Goal: Information Seeking & Learning: Learn about a topic

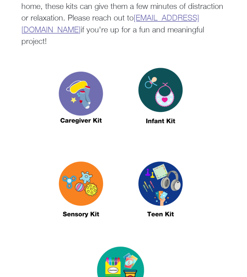
scroll to position [224, 0]
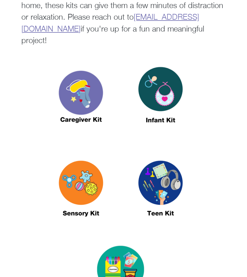
click at [92, 193] on img at bounding box center [81, 190] width 72 height 83
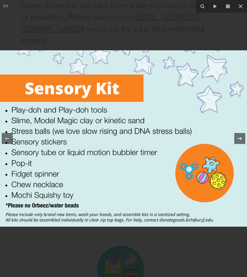
click at [240, 138] on icon at bounding box center [239, 138] width 7 height 7
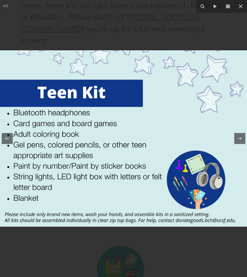
click at [127, 29] on div at bounding box center [123, 138] width 247 height 277
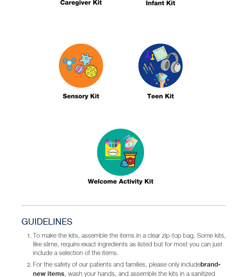
scroll to position [346, 0]
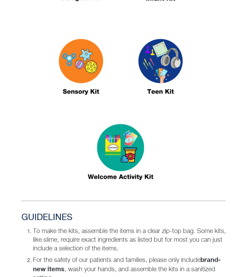
click at [127, 143] on img at bounding box center [120, 154] width 72 height 83
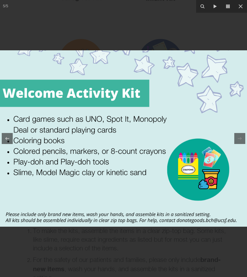
click at [101, 28] on div at bounding box center [123, 138] width 247 height 277
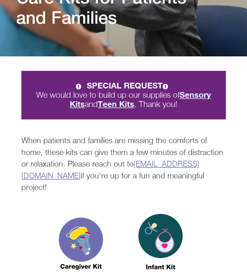
click at [103, 70] on div "SPECIAL REQUEST We would love to build up our supplies of Sensory Kits and Teen…" at bounding box center [123, 125] width 247 height 138
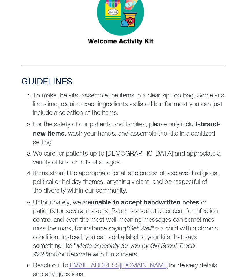
scroll to position [480, 0]
